Goal: Register for event/course

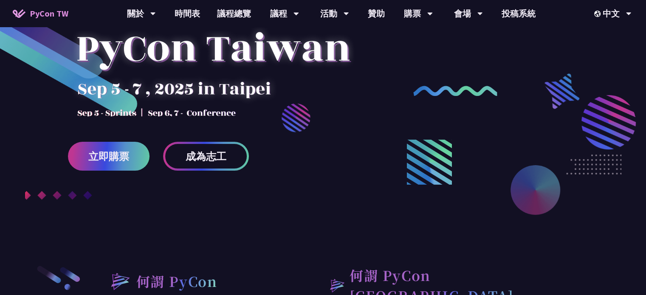
scroll to position [29, 0]
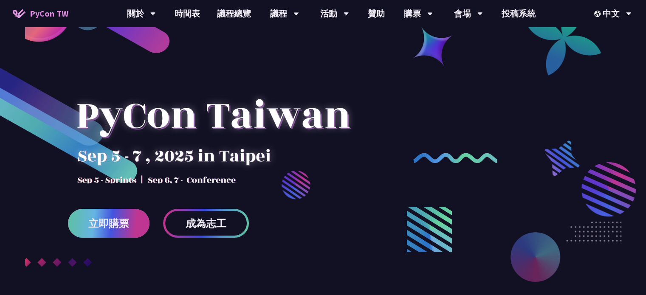
click at [117, 230] on link "立即購票" at bounding box center [109, 223] width 82 height 29
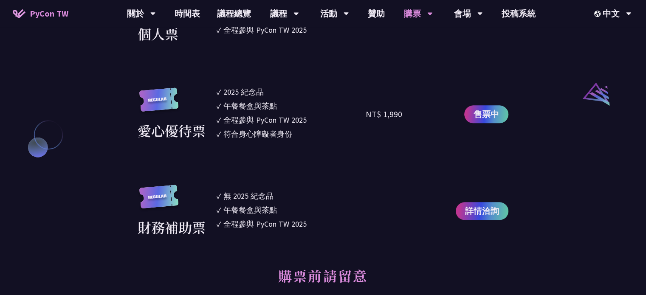
scroll to position [896, 0]
click at [467, 208] on span "詳情洽詢" at bounding box center [482, 210] width 34 height 13
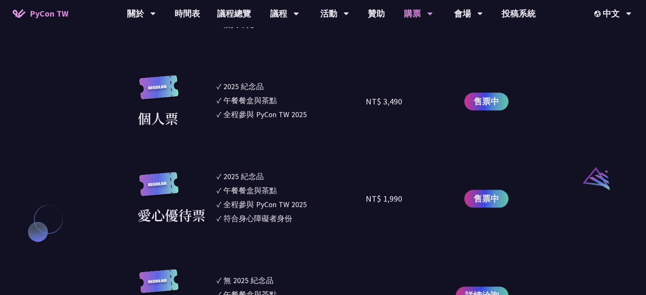
drag, startPoint x: 279, startPoint y: 107, endPoint x: 214, endPoint y: 78, distance: 71.0
click at [214, 78] on div "個人票 ✓ 2025 紀念品 ✓ 午餐餐盒與茶點 ✓ 全程參與 PyCon TW 2025 NT$ 3,490 售票中" at bounding box center [323, 101] width 371 height 53
click at [353, 130] on section "企業票 ✓ 2025 紀念品 ✓ 午餐餐盒與茶點 ✓ 全程參與 PyCon TW 2025 ✓ 活動結束後一週提供企業報帳發票 NT$ 6,000 售票中 企…" at bounding box center [323, 29] width 371 height 585
click at [483, 99] on span "售票中" at bounding box center [486, 101] width 25 height 13
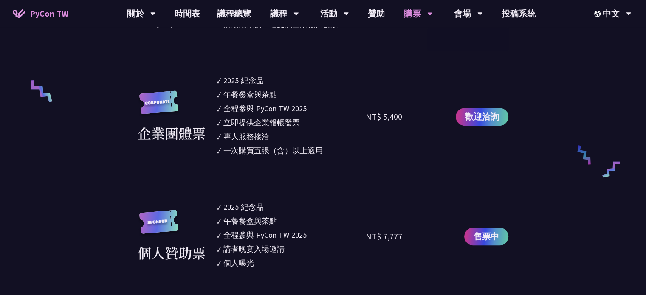
scroll to position [556, 0]
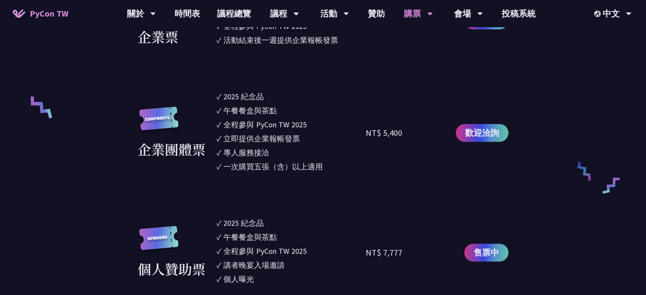
click at [52, 14] on span "PyCon TW" at bounding box center [49, 13] width 39 height 13
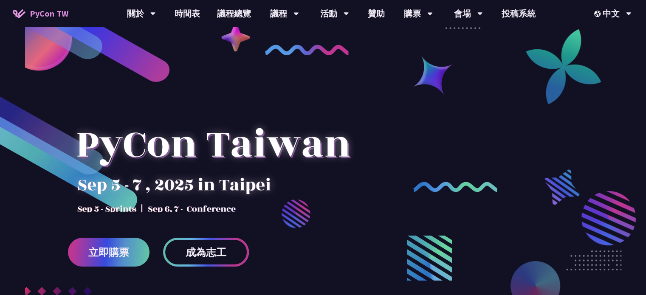
click at [215, 253] on span "成為志工" at bounding box center [206, 252] width 41 height 11
click at [470, 39] on link "會場資訊" at bounding box center [469, 39] width 82 height 20
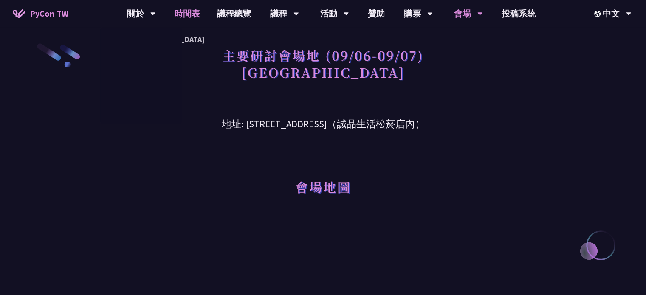
click at [198, 14] on link "時間表" at bounding box center [187, 13] width 42 height 27
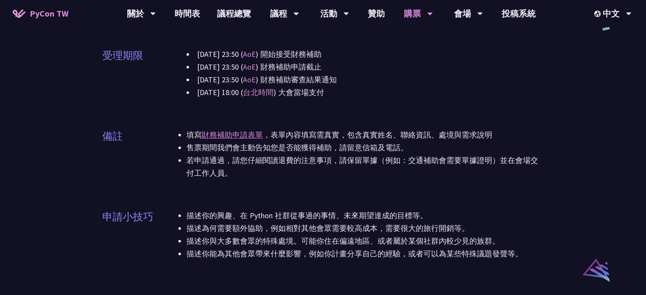
scroll to position [524, 0]
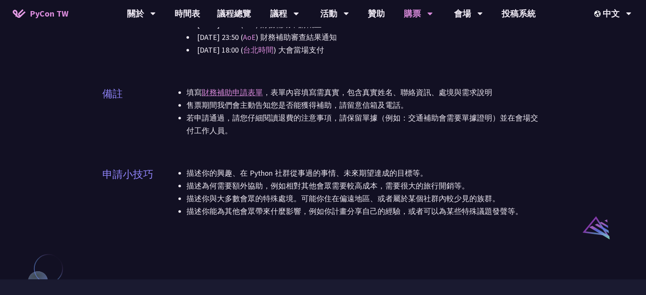
drag, startPoint x: 182, startPoint y: 173, endPoint x: 441, endPoint y: 173, distance: 258.8
click at [441, 173] on div "申請小技巧 描述你的興趣、在 Python 社群從事過的事情、未來期望達成的目標等。 描述為何需要額外協助，例如相對其他會眾需要較高成本，需要很大的旅行開銷等…" at bounding box center [323, 198] width 442 height 62
drag, startPoint x: 363, startPoint y: 205, endPoint x: 216, endPoint y: 140, distance: 160.6
click at [363, 205] on li "描述你能為其他會眾帶來什麼影響，例如你計畫分享自己的經驗，或者可以為某些特殊議題發聲等。" at bounding box center [366, 211] width 358 height 13
